Goal: Find contact information: Find contact information

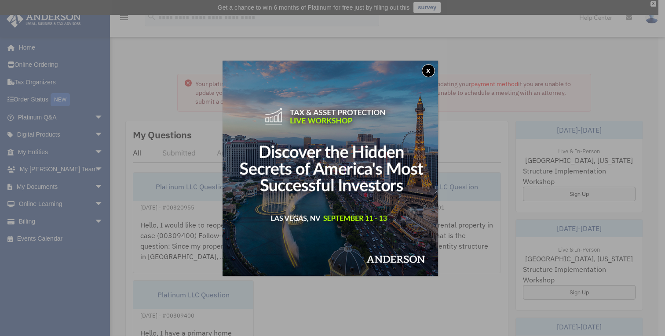
click at [426, 70] on button "x" at bounding box center [428, 70] width 13 height 13
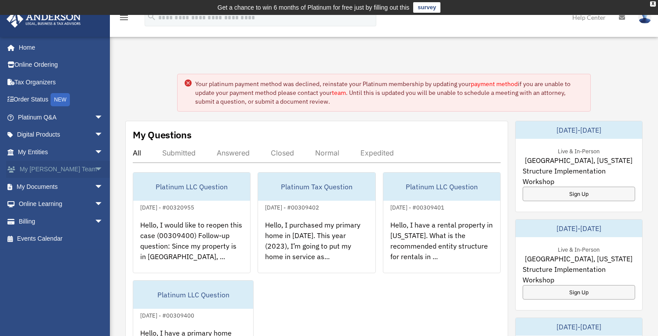
click at [21, 168] on link "My Anderson Team arrow_drop_down" at bounding box center [61, 170] width 110 height 18
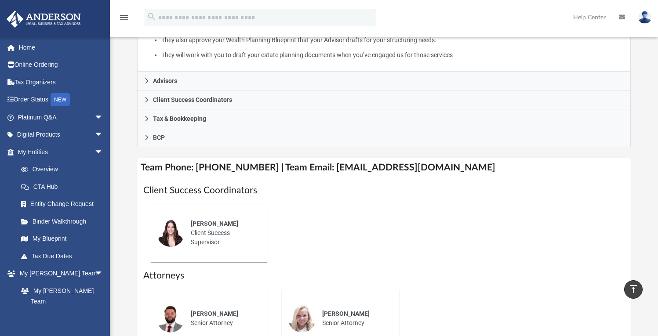
scroll to position [237, 0]
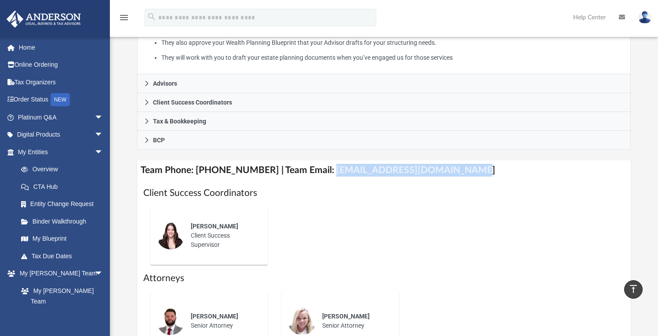
copy h4 "[EMAIL_ADDRESS][DOMAIN_NAME]"
drag, startPoint x: 318, startPoint y: 170, endPoint x: 449, endPoint y: 171, distance: 131.0
click at [449, 171] on h4 "Team Phone: [PHONE_NUMBER] | Team Email: [EMAIL_ADDRESS][DOMAIN_NAME]" at bounding box center [383, 170] width 493 height 20
